Goal: Register for event/course

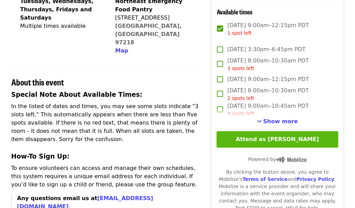
scroll to position [225, 0]
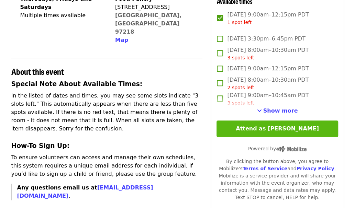
click at [274, 121] on button "Attend as George" at bounding box center [276, 129] width 121 height 16
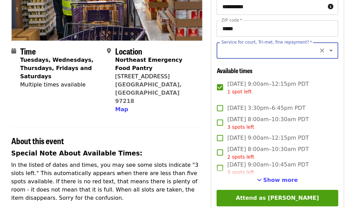
scroll to position [122, 0]
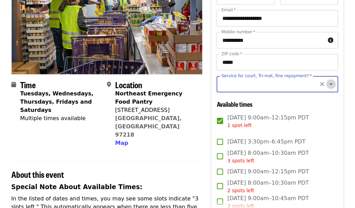
click at [327, 80] on icon "Open" at bounding box center [331, 84] width 8 height 8
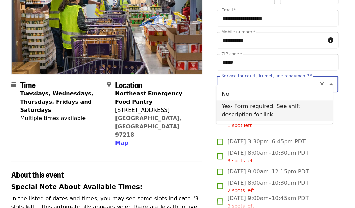
click at [265, 107] on li "Yes- Form required. See shift description for link" at bounding box center [274, 110] width 116 height 21
type input "**********"
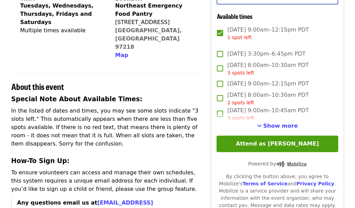
scroll to position [225, 0]
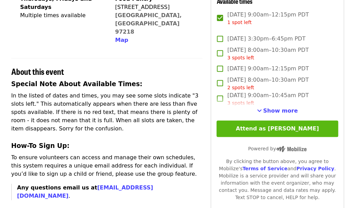
click at [277, 121] on button "Attend as George" at bounding box center [276, 129] width 121 height 16
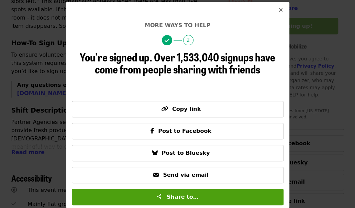
scroll to position [328, 0]
click at [278, 10] on icon "times icon" at bounding box center [280, 10] width 4 height 7
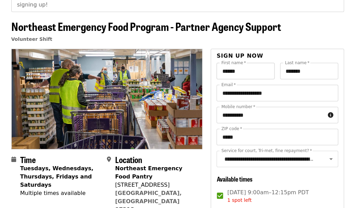
scroll to position [0, 0]
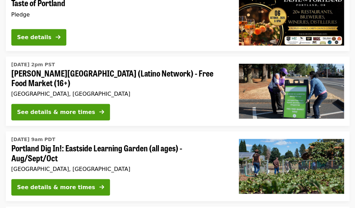
scroll to position [687, 0]
